Goal: Task Accomplishment & Management: Manage account settings

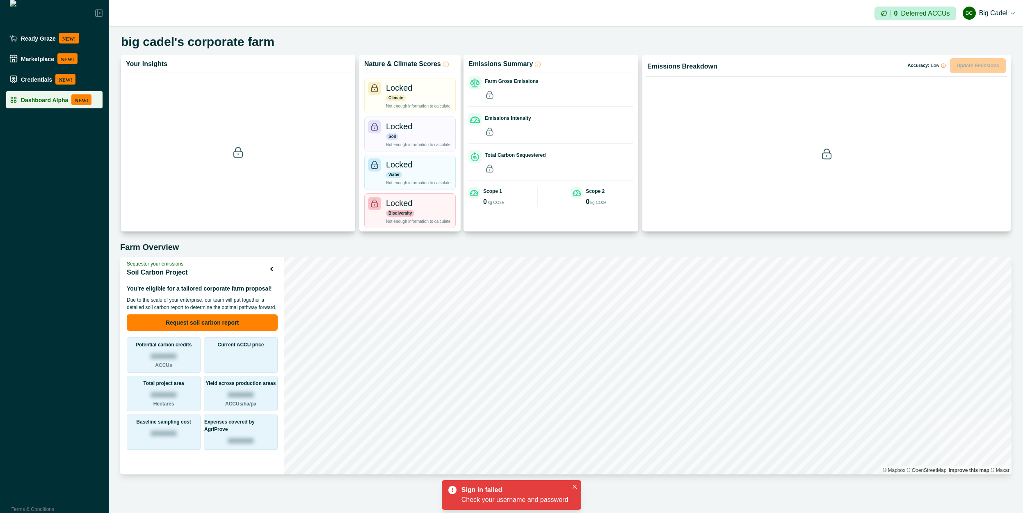
click at [71, 104] on p "NEW!" at bounding box center [81, 99] width 20 height 11
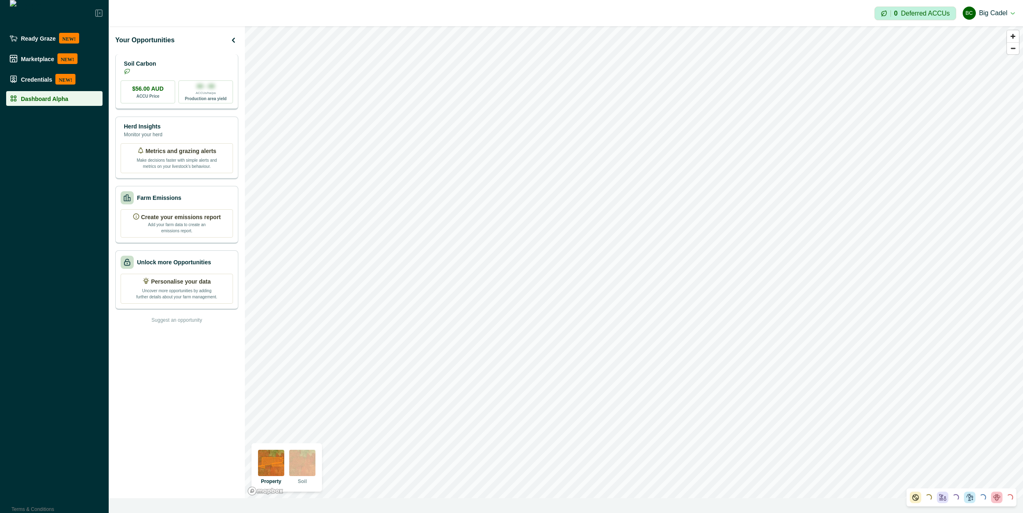
click at [197, 68] on div "Soil Carbon" at bounding box center [177, 67] width 112 height 16
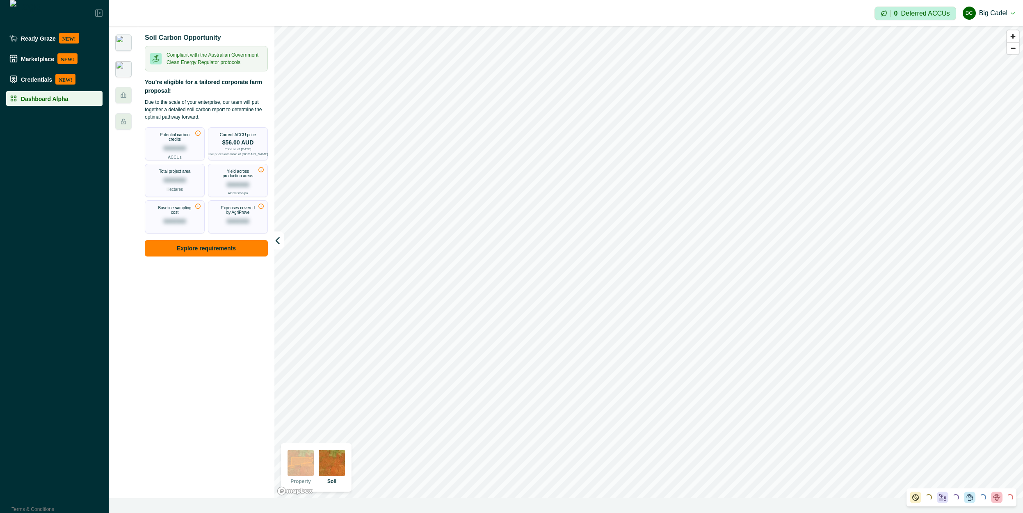
click at [124, 77] on img at bounding box center [123, 69] width 16 height 16
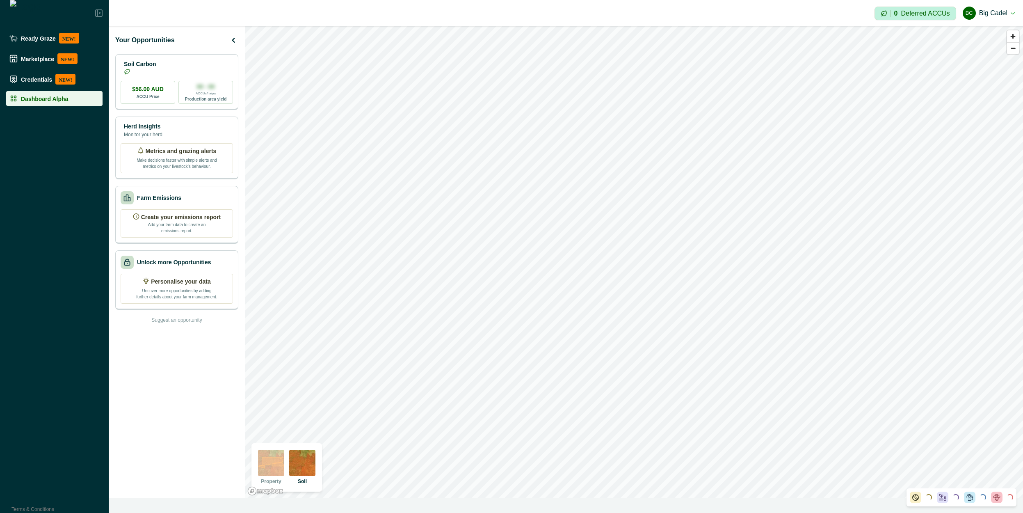
click at [1004, 8] on button "BC Big Cadel" at bounding box center [989, 13] width 52 height 20
click at [962, 39] on button "Sign out" at bounding box center [969, 37] width 91 height 14
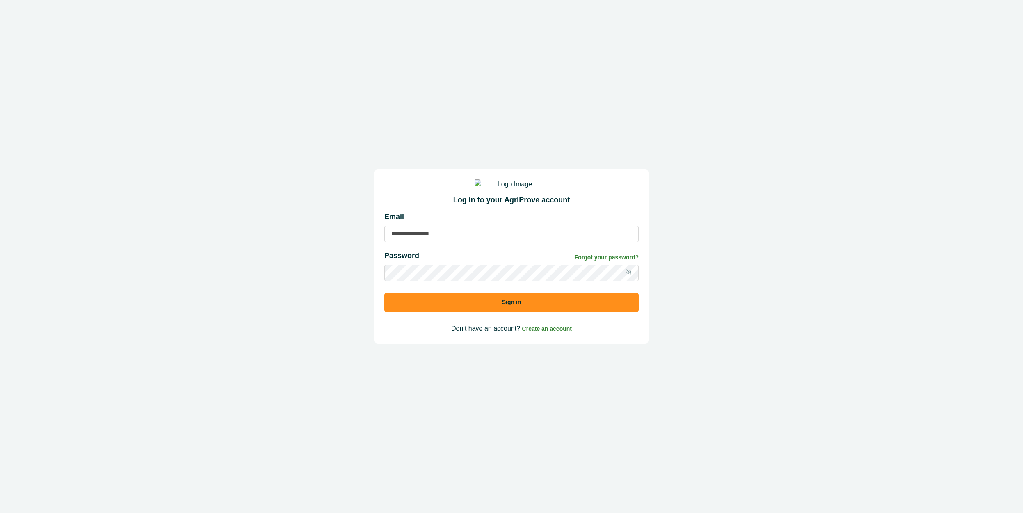
click at [497, 242] on input at bounding box center [512, 234] width 254 height 16
type input "**********"
click at [430, 308] on button "Sign in" at bounding box center [512, 303] width 254 height 20
